Goal: Information Seeking & Learning: Learn about a topic

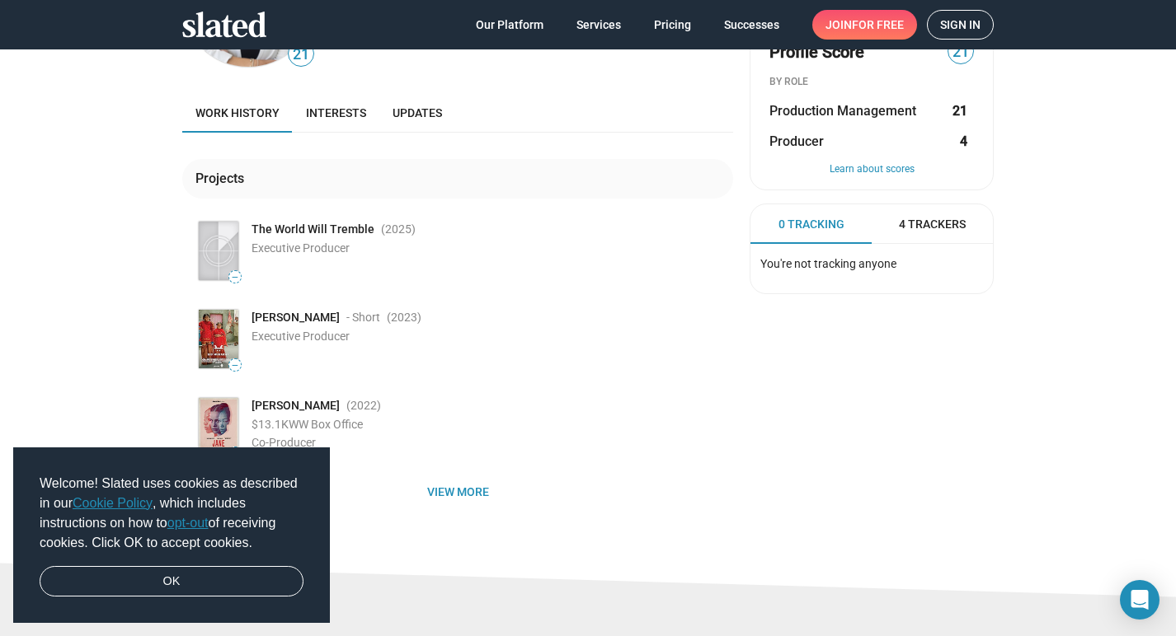
scroll to position [145, 0]
click at [175, 574] on link "OK" at bounding box center [172, 581] width 264 height 31
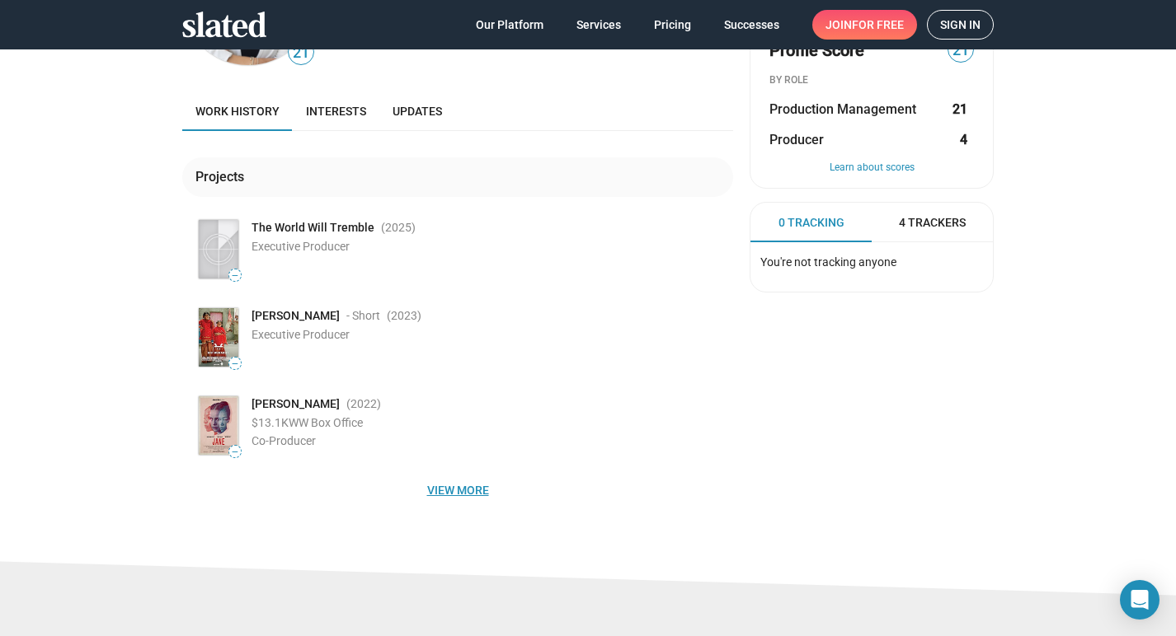
click at [472, 489] on span "View more" at bounding box center [457, 491] width 524 height 30
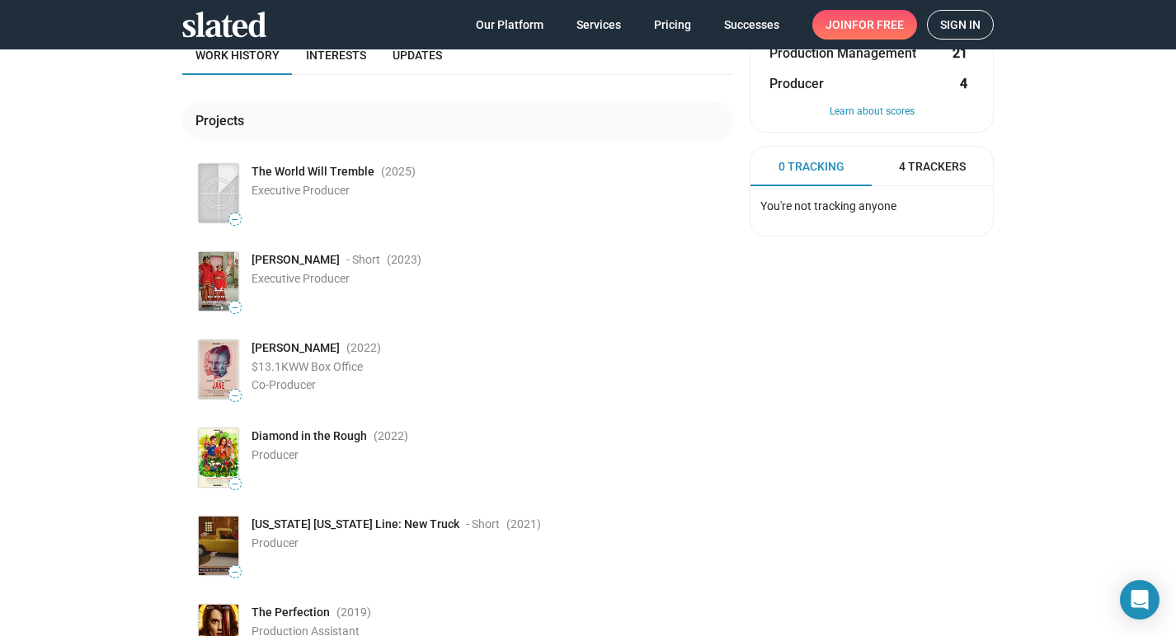
scroll to position [0, 0]
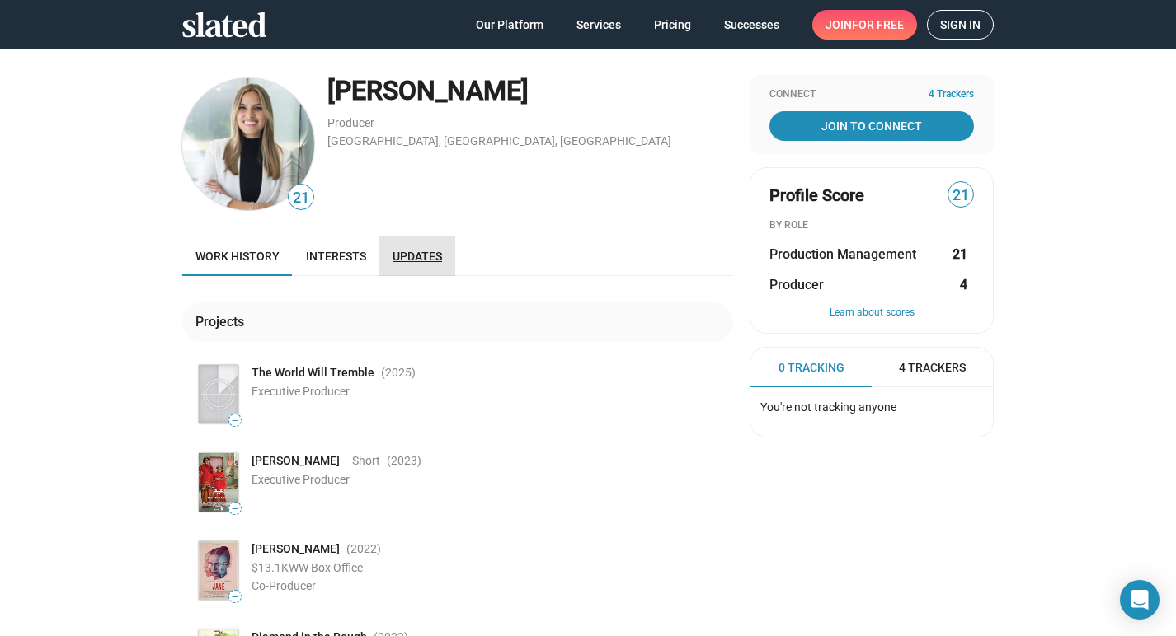
click at [406, 262] on span "Updates" at bounding box center [416, 256] width 49 height 13
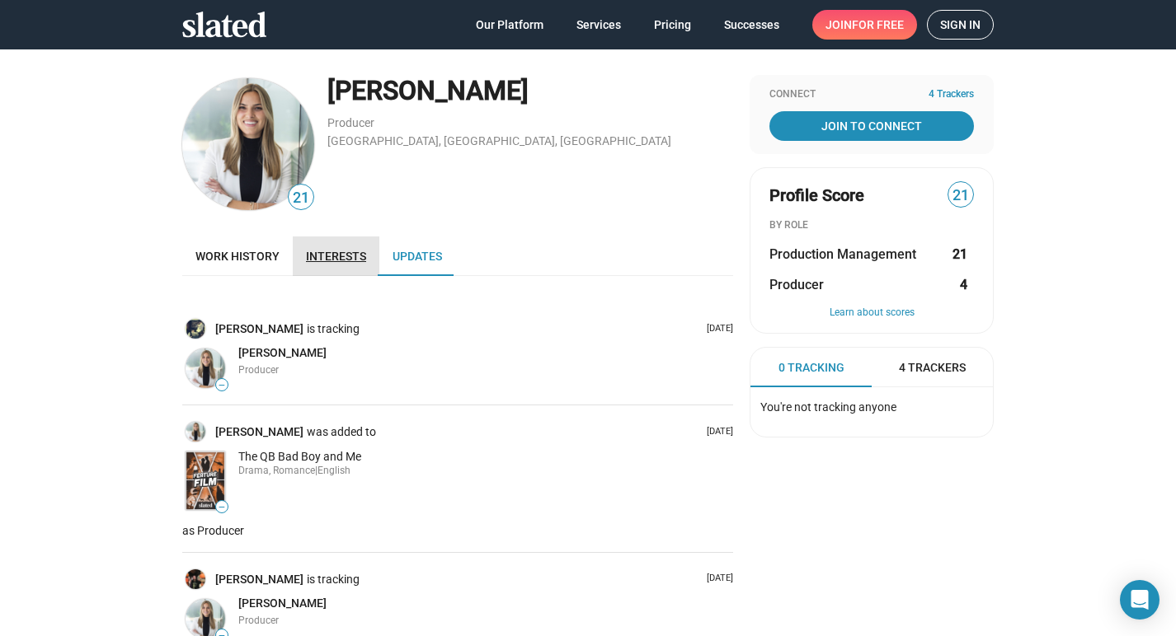
click at [327, 253] on span "Interests" at bounding box center [336, 256] width 60 height 13
